Goal: Navigation & Orientation: Find specific page/section

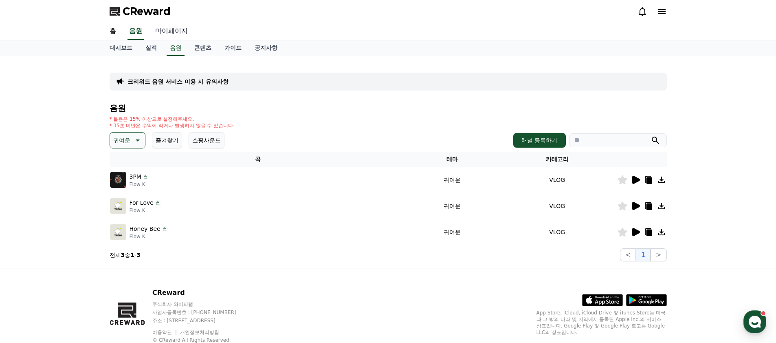
click at [160, 31] on link "마이페이지" at bounding box center [172, 31] width 46 height 17
select select "**********"
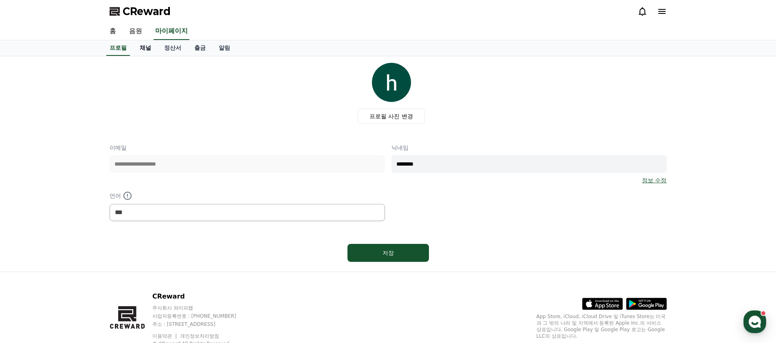
click at [149, 48] on link "채널" at bounding box center [145, 47] width 24 height 15
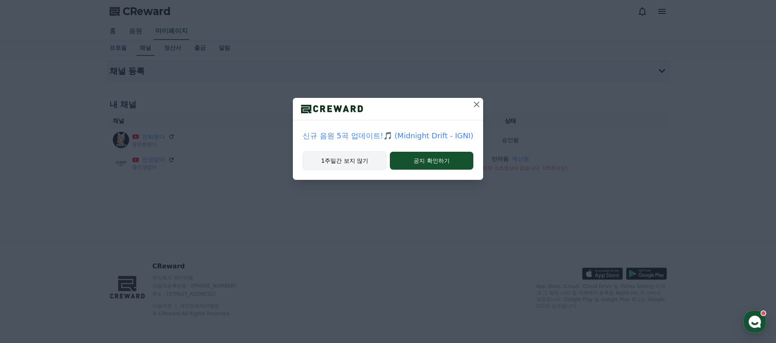
click at [357, 166] on button "1주일간 보지 않기" at bounding box center [345, 160] width 84 height 19
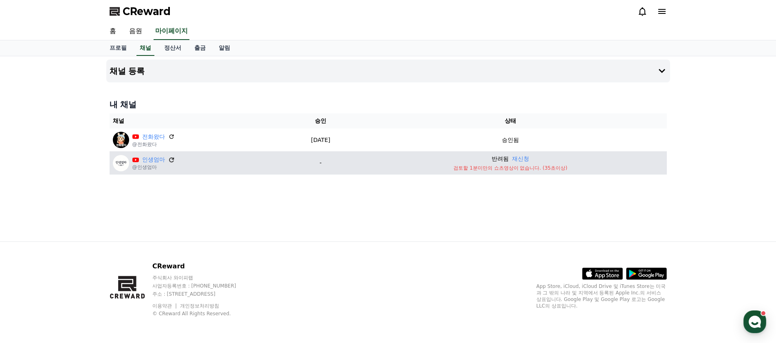
click at [170, 161] on icon at bounding box center [171, 159] width 7 height 7
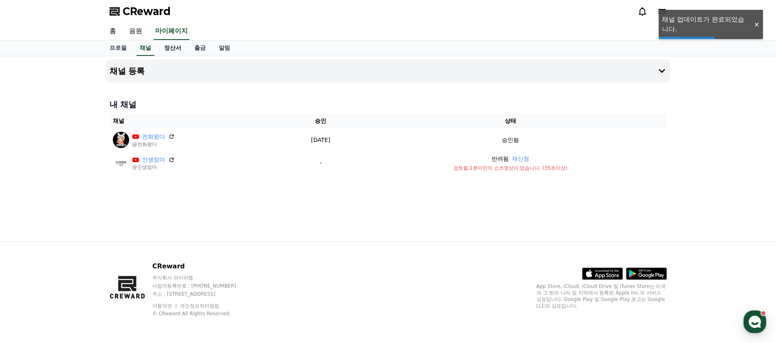
click at [171, 49] on link "정산서" at bounding box center [173, 47] width 30 height 15
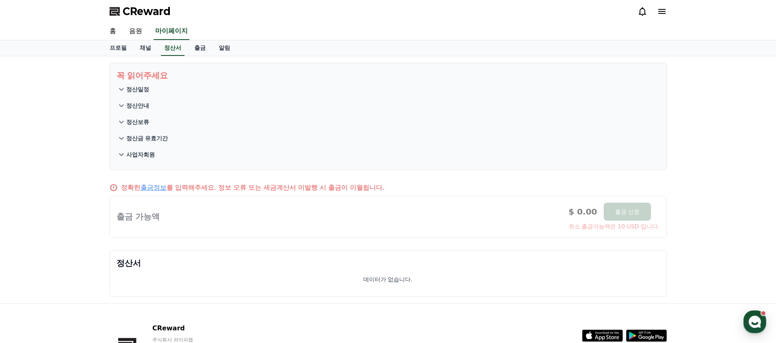
click at [146, 86] on button "정산일정" at bounding box center [389, 89] width 544 height 16
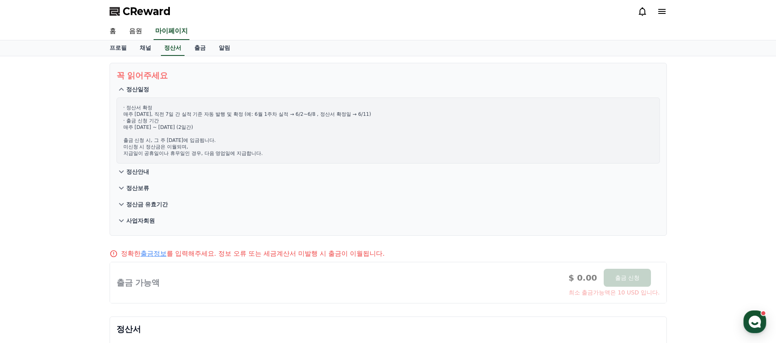
click at [143, 172] on p "정산안내" at bounding box center [137, 171] width 23 height 8
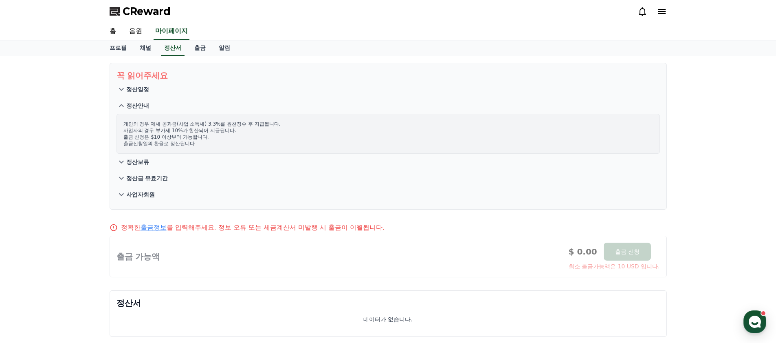
click at [145, 159] on p "정산보류" at bounding box center [137, 162] width 23 height 8
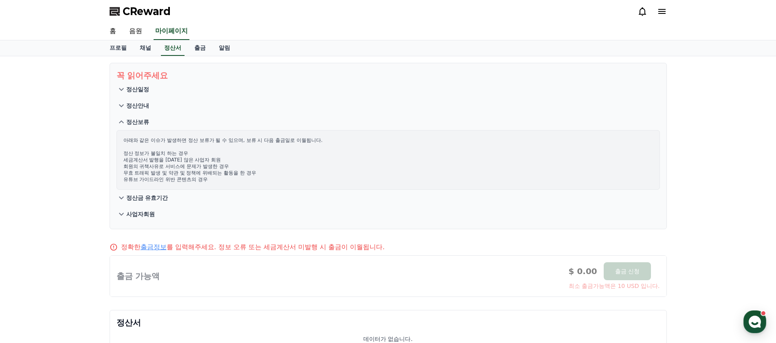
click at [151, 194] on p "정산금 유효기간" at bounding box center [147, 198] width 42 height 8
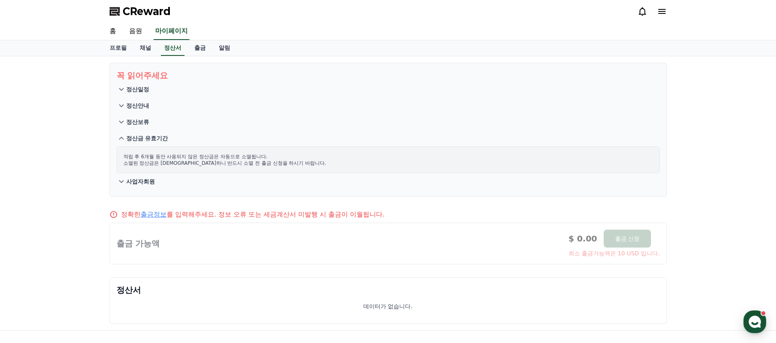
click at [151, 182] on button "사업자회원" at bounding box center [389, 181] width 544 height 16
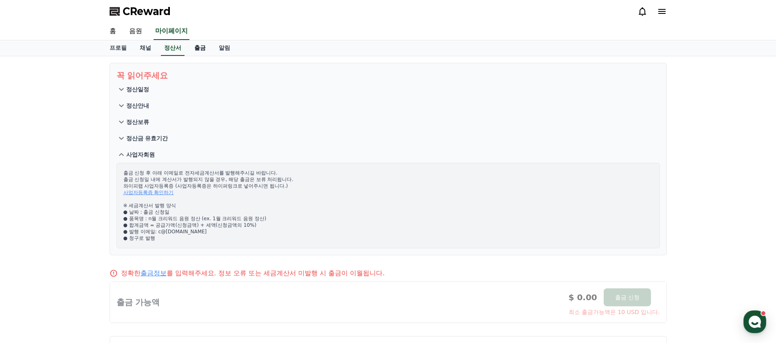
click at [196, 48] on link "출금" at bounding box center [200, 47] width 24 height 15
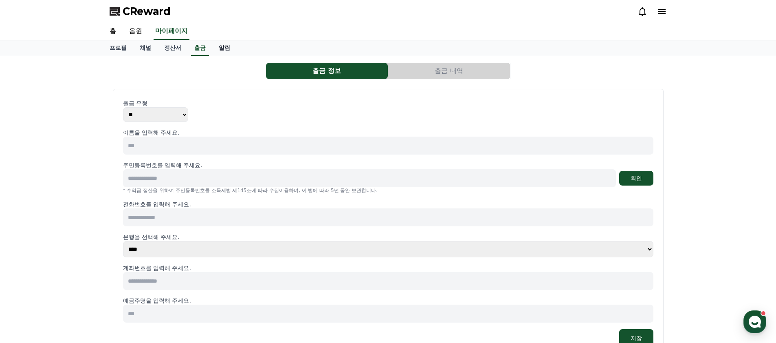
click at [216, 40] on link "알림" at bounding box center [224, 47] width 24 height 15
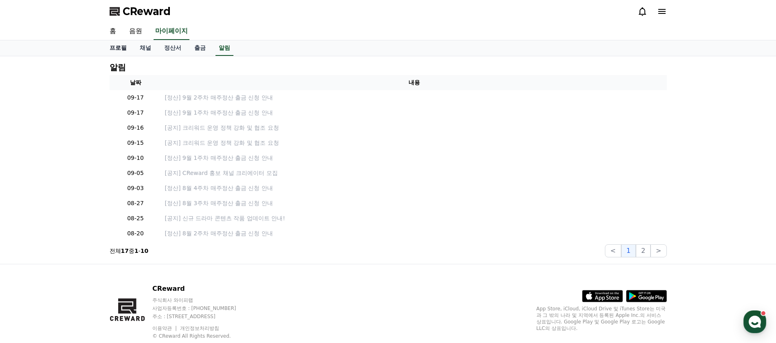
click at [123, 50] on link "프로필" at bounding box center [118, 47] width 30 height 15
select select "**********"
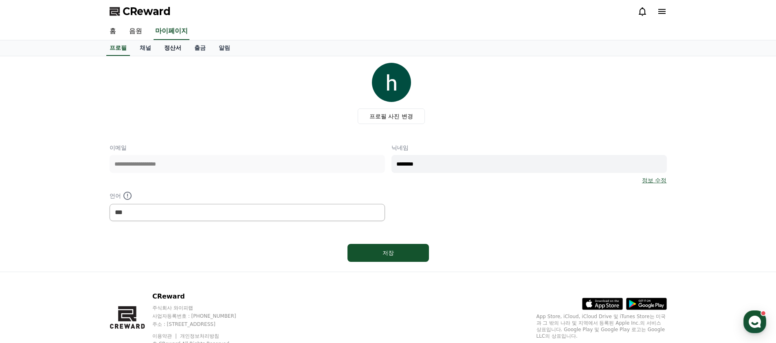
click at [161, 48] on link "정산서" at bounding box center [173, 47] width 30 height 15
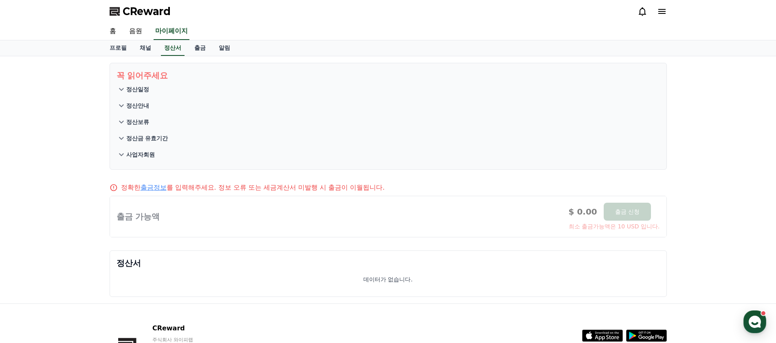
click at [145, 13] on span "CReward" at bounding box center [147, 11] width 48 height 13
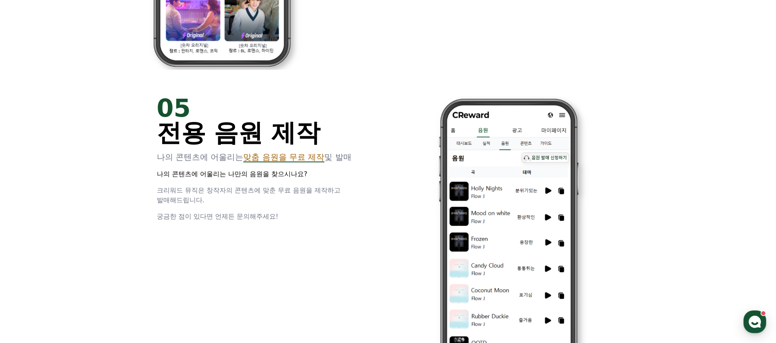
scroll to position [2208, 0]
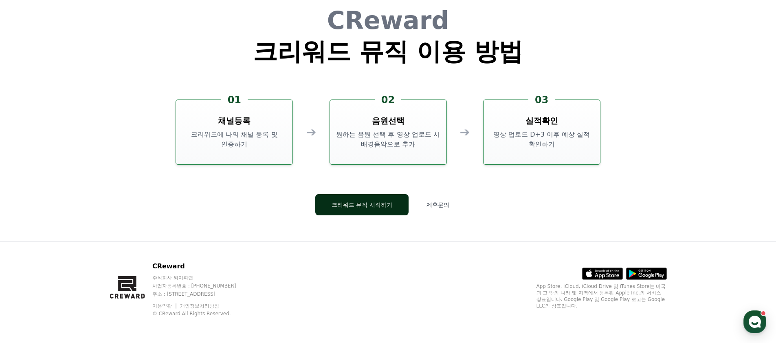
click at [369, 208] on button "크리워드 뮤직 시작하기" at bounding box center [361, 204] width 93 height 21
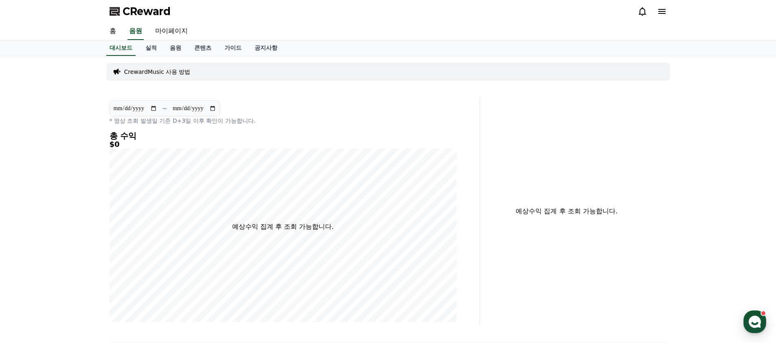
scroll to position [2208, 0]
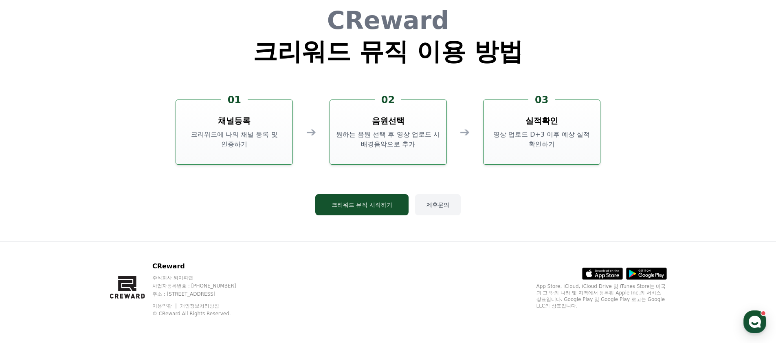
click at [446, 202] on button "제휴문의" at bounding box center [438, 204] width 46 height 21
